Goal: Find specific page/section: Find specific page/section

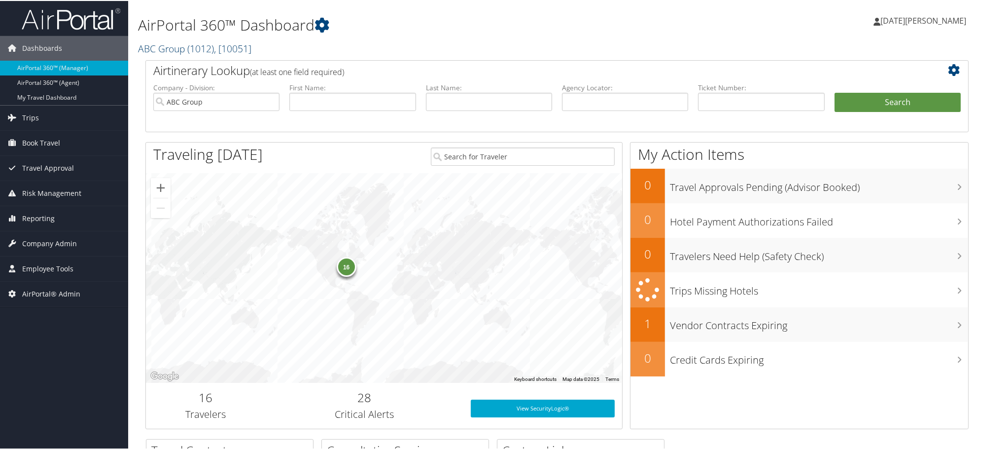
click at [178, 45] on link "ABC Group ( 1012 ) , [ 10051 ]" at bounding box center [194, 47] width 113 height 13
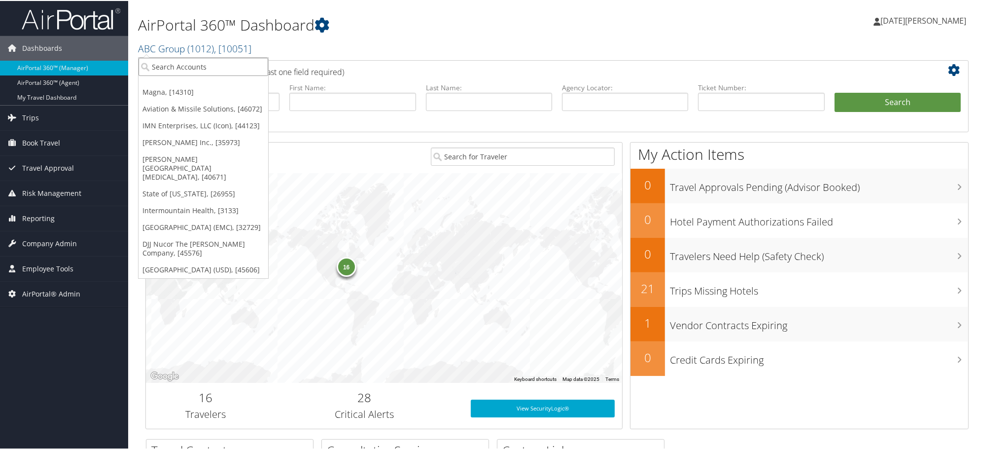
click at [165, 63] on input "search" at bounding box center [204, 66] width 130 height 18
click at [169, 68] on input "search" at bounding box center [204, 66] width 130 height 18
paste input "302100E"
type input "302100E"
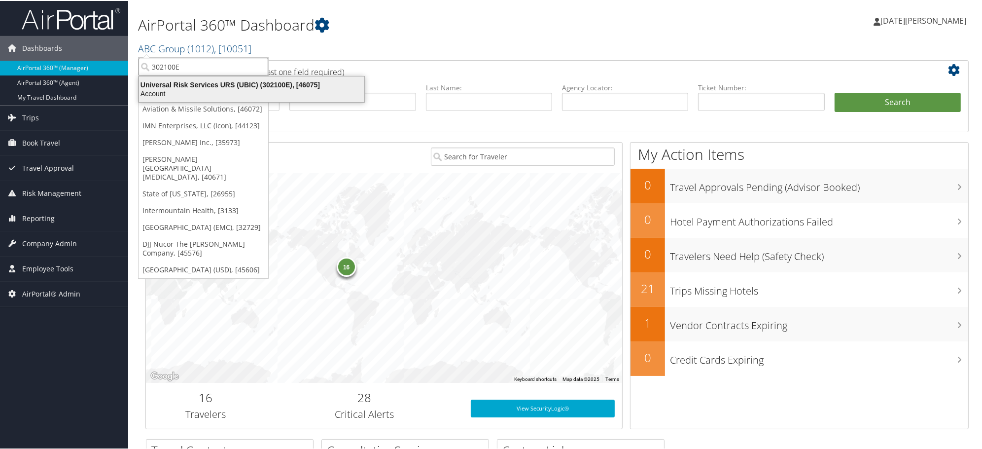
click at [171, 84] on div "Universal Risk Services URS (UBIC) (302100E), [46075]" at bounding box center [251, 83] width 237 height 9
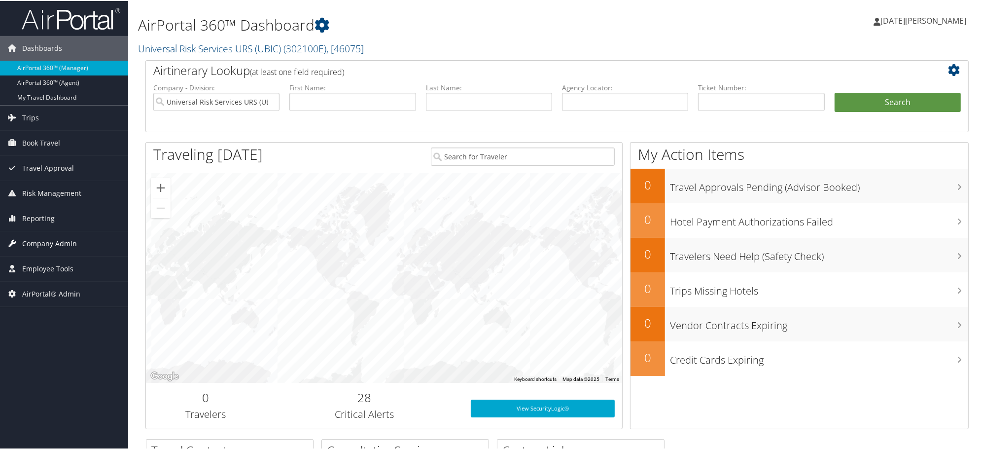
click at [51, 243] on span "Company Admin" at bounding box center [49, 242] width 55 height 25
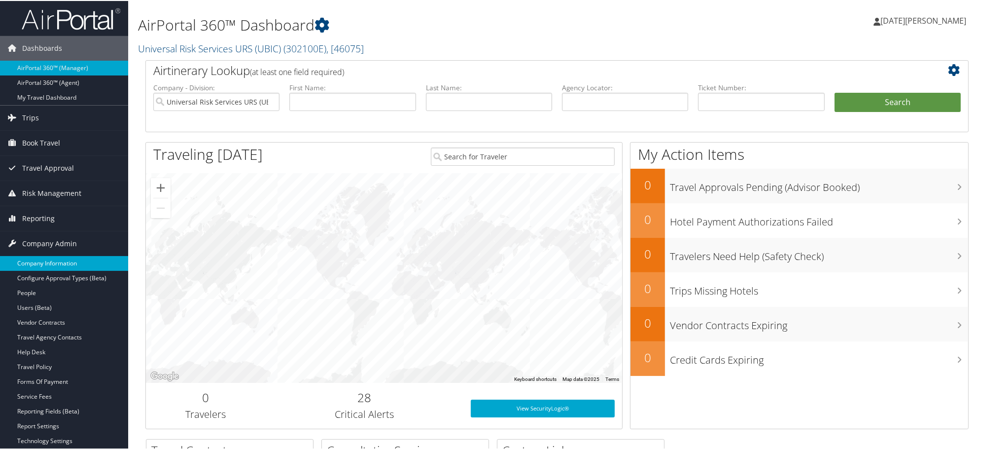
click at [53, 260] on link "Company Information" at bounding box center [64, 262] width 128 height 15
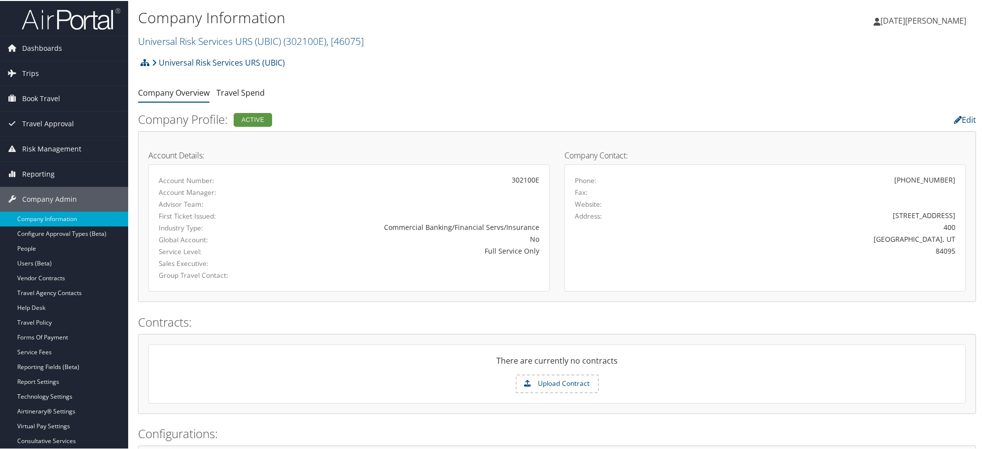
click at [603, 6] on h1 "Company Information" at bounding box center [417, 16] width 559 height 21
